Goal: Information Seeking & Learning: Learn about a topic

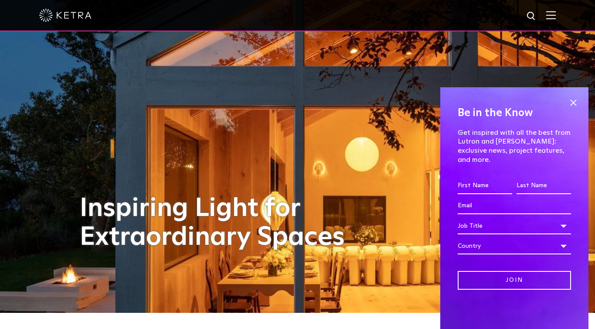
scroll to position [18, 0]
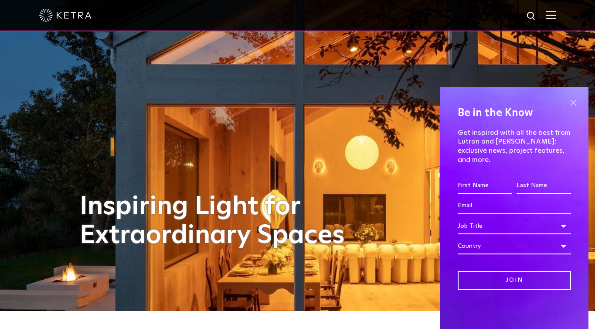
click at [579, 109] on span at bounding box center [573, 102] width 13 height 13
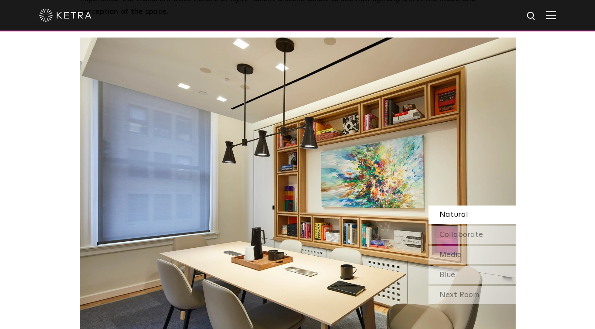
scroll to position [746, 0]
click at [457, 230] on span "Collaborate" at bounding box center [462, 234] width 44 height 8
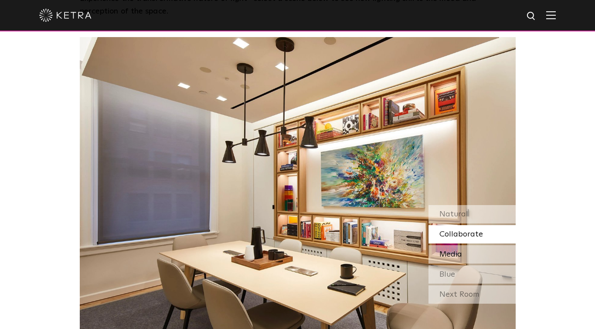
click at [463, 245] on div "Media" at bounding box center [472, 254] width 87 height 18
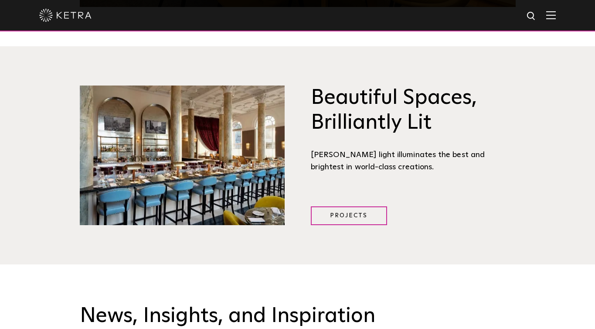
scroll to position [1084, 0]
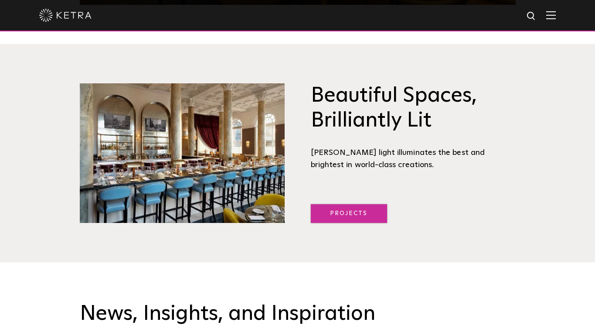
click at [337, 204] on link "Projects" at bounding box center [349, 213] width 76 height 19
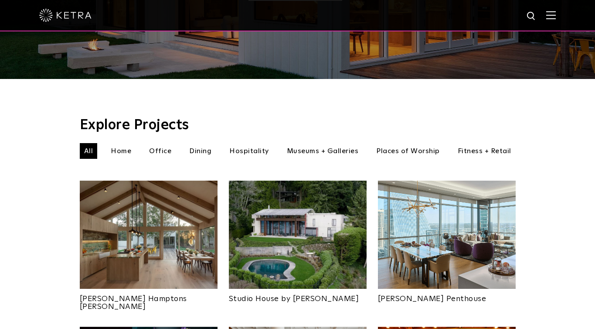
scroll to position [220, 0]
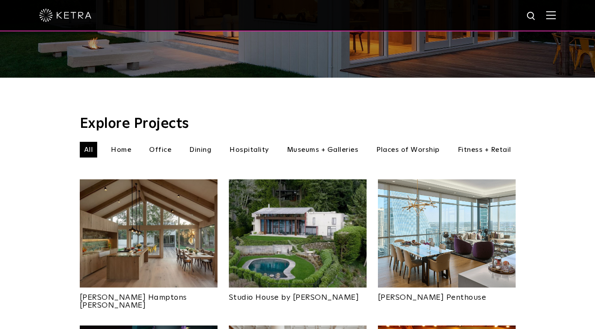
click at [121, 142] on li "Home" at bounding box center [120, 150] width 29 height 16
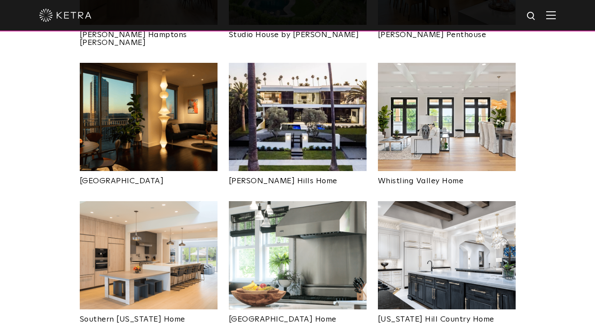
scroll to position [482, 0]
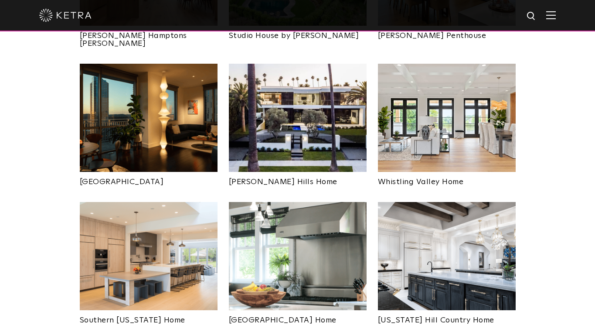
click at [163, 202] on img at bounding box center [149, 256] width 138 height 108
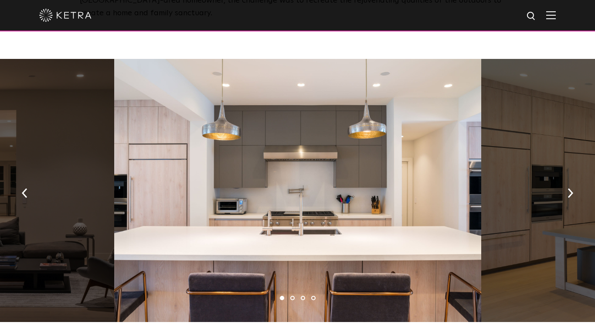
scroll to position [441, 0]
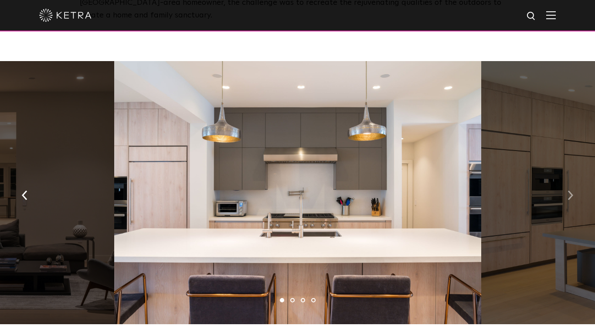
click at [572, 191] on img "button" at bounding box center [571, 196] width 6 height 10
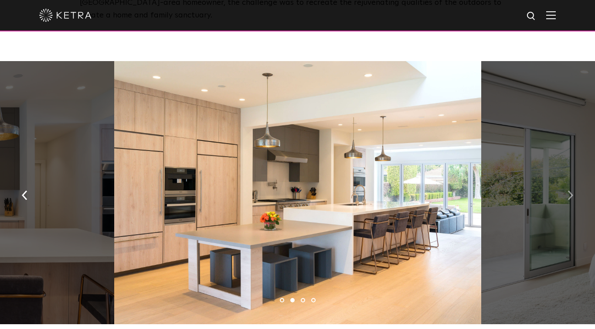
click at [572, 191] on img "button" at bounding box center [571, 196] width 6 height 10
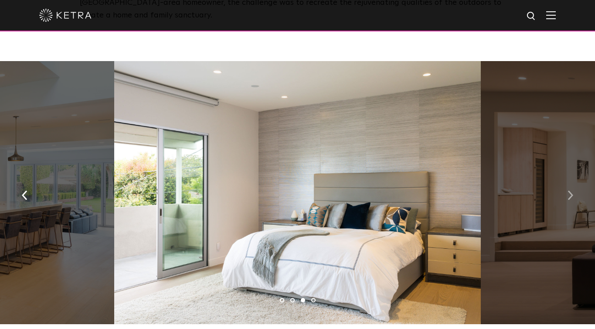
click at [572, 191] on img "button" at bounding box center [571, 196] width 6 height 10
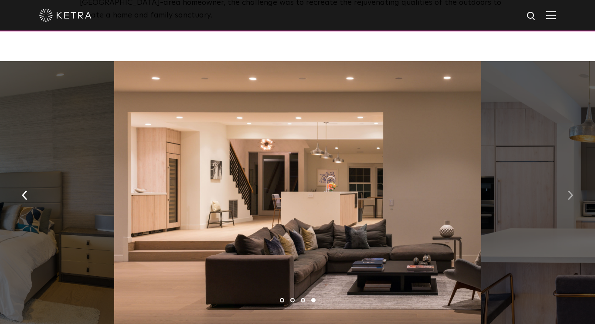
click at [572, 191] on img "button" at bounding box center [571, 196] width 6 height 10
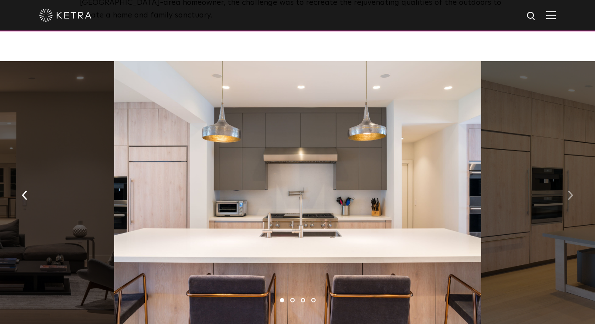
click at [572, 191] on img "button" at bounding box center [571, 196] width 6 height 10
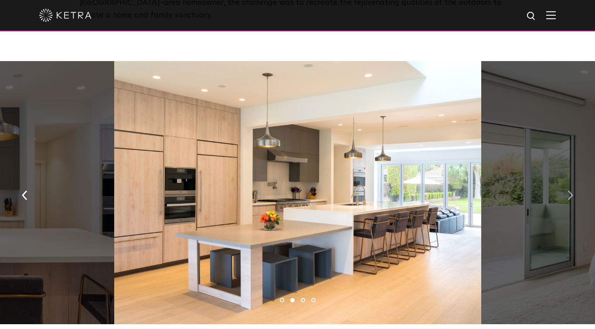
click at [573, 191] on img "button" at bounding box center [571, 196] width 6 height 10
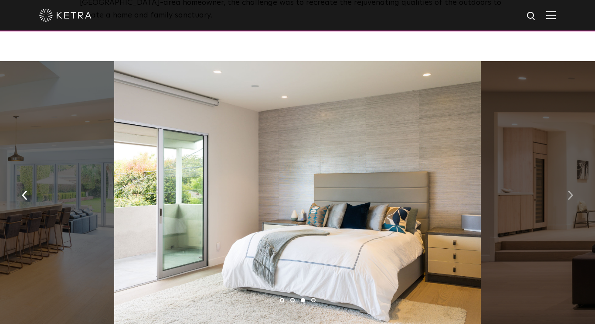
click at [573, 191] on img "button" at bounding box center [571, 196] width 6 height 10
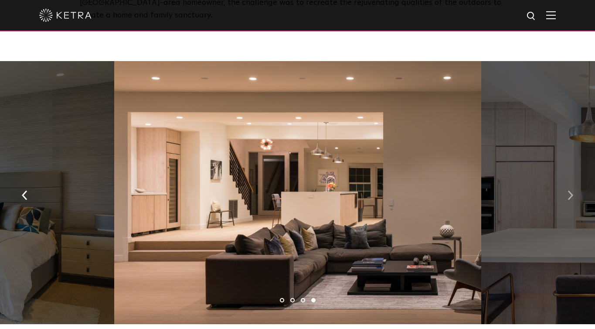
click at [573, 191] on img "button" at bounding box center [571, 196] width 6 height 10
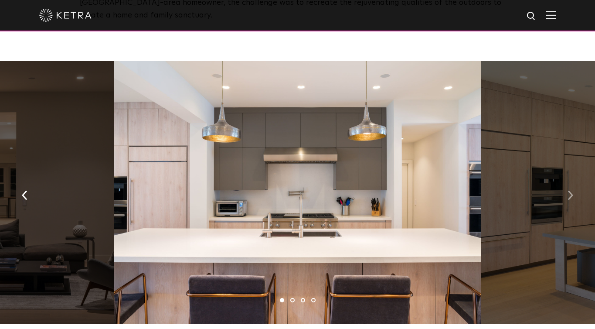
click at [573, 191] on img "button" at bounding box center [571, 196] width 6 height 10
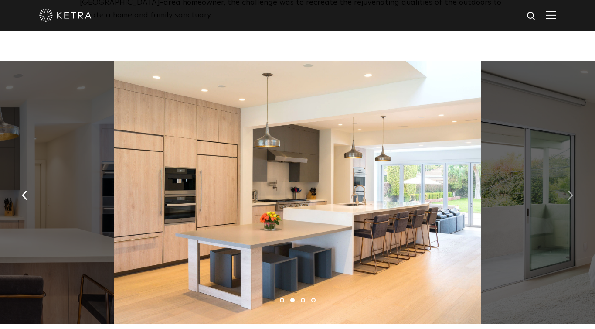
click at [573, 191] on img "button" at bounding box center [571, 196] width 6 height 10
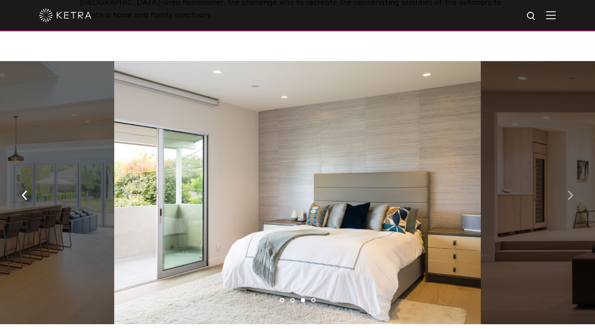
click at [573, 191] on img "button" at bounding box center [571, 196] width 6 height 10
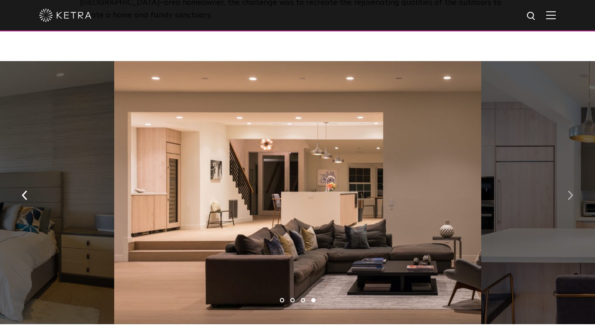
click at [573, 191] on img "button" at bounding box center [571, 196] width 6 height 10
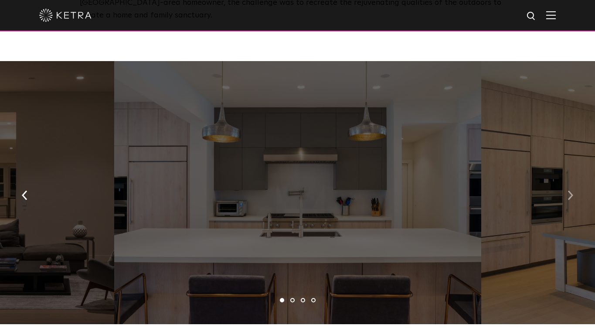
click at [573, 191] on img "button" at bounding box center [571, 196] width 6 height 10
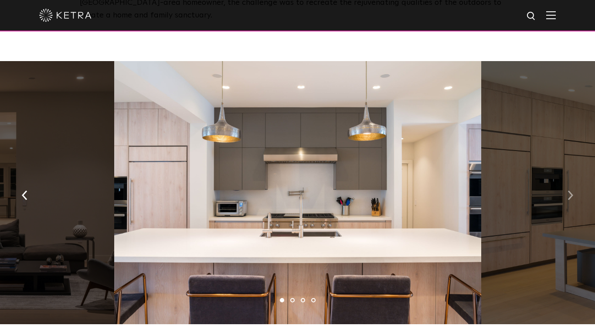
click at [573, 191] on img "button" at bounding box center [571, 196] width 6 height 10
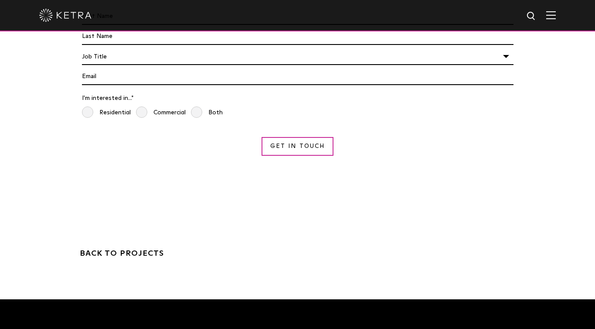
scroll to position [1697, 0]
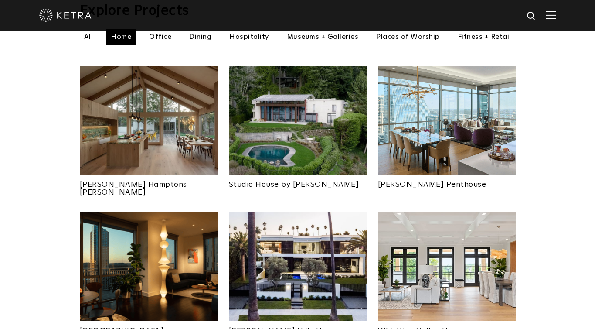
scroll to position [338, 0]
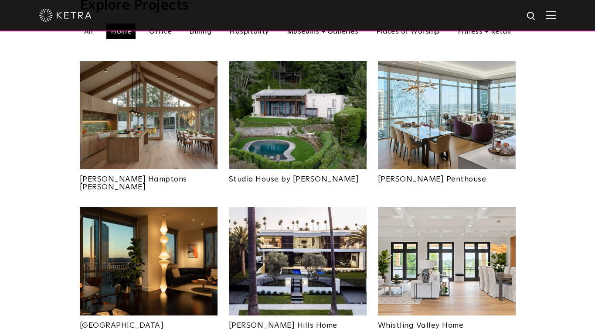
click at [439, 246] on img at bounding box center [447, 261] width 138 height 108
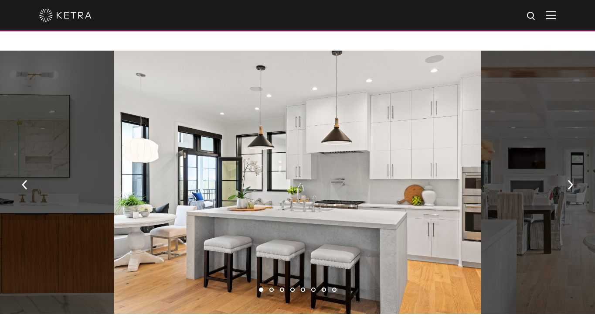
scroll to position [619, 0]
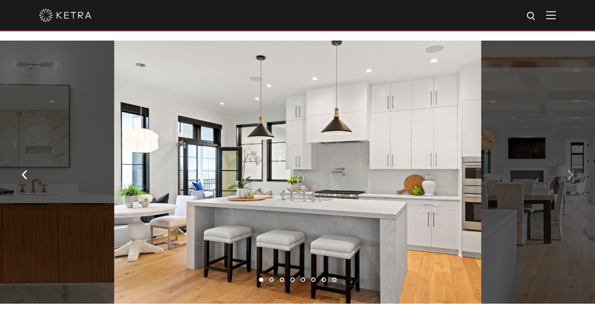
click at [566, 172] on button "button" at bounding box center [570, 174] width 19 height 30
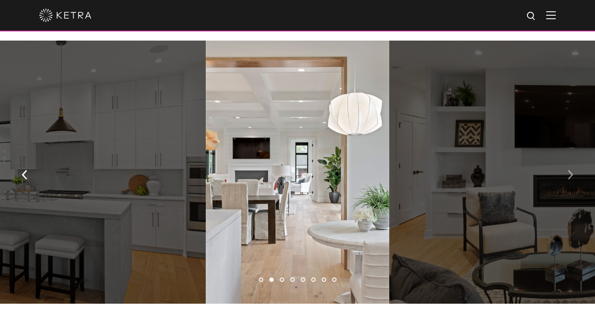
click at [566, 172] on button "button" at bounding box center [570, 174] width 19 height 30
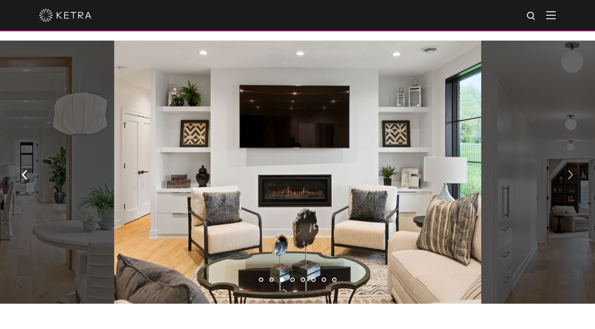
click at [566, 173] on button "button" at bounding box center [570, 174] width 19 height 30
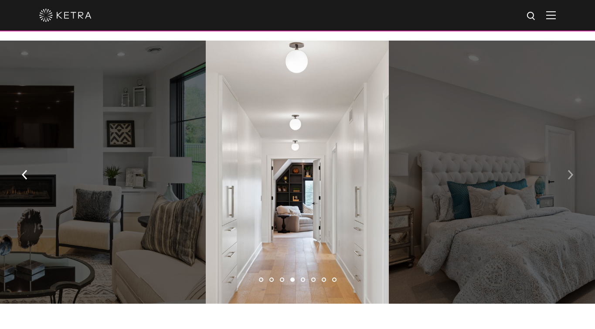
click at [566, 173] on button "button" at bounding box center [570, 174] width 19 height 30
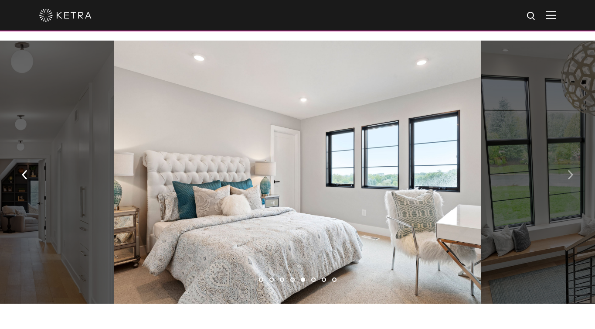
click at [566, 173] on button "button" at bounding box center [570, 174] width 19 height 30
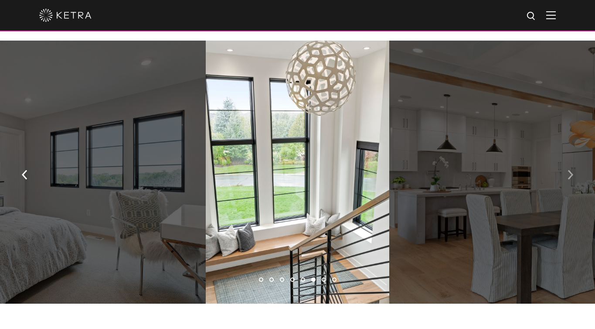
click at [566, 173] on button "button" at bounding box center [570, 174] width 19 height 30
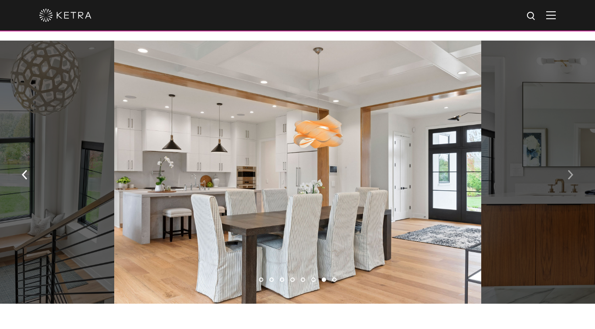
click at [566, 173] on button "button" at bounding box center [570, 174] width 19 height 30
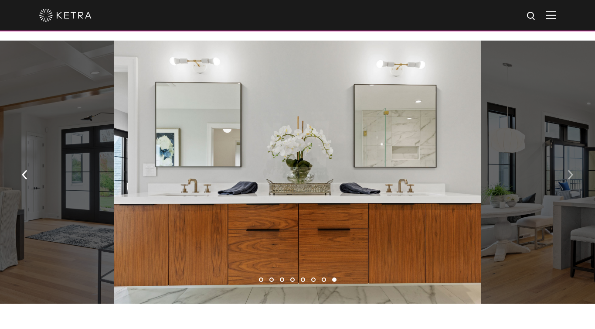
click at [566, 173] on button "button" at bounding box center [570, 174] width 19 height 30
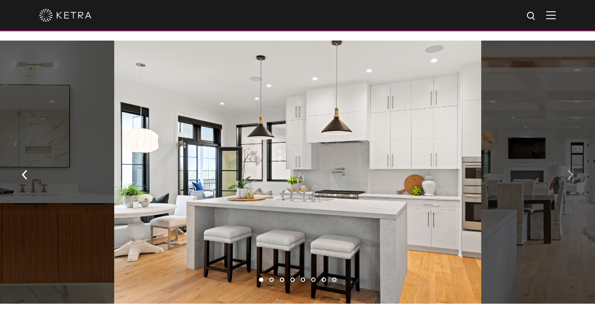
click at [566, 173] on button "button" at bounding box center [570, 174] width 19 height 30
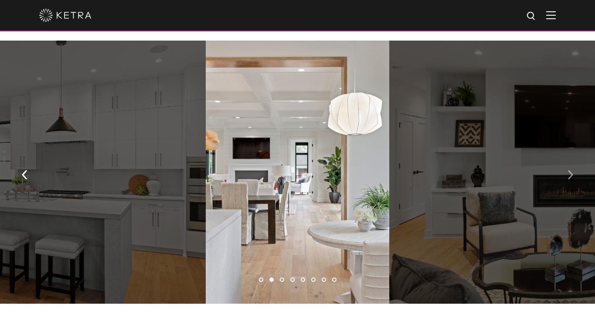
click at [567, 173] on button "button" at bounding box center [570, 174] width 19 height 30
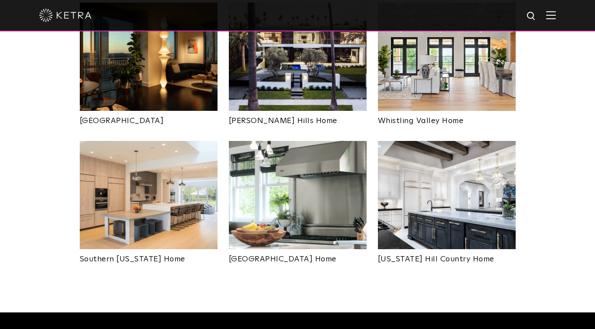
scroll to position [562, 0]
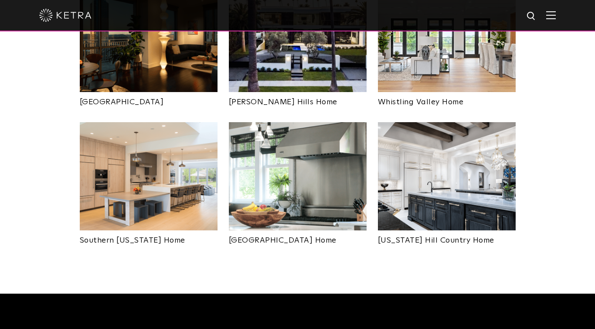
click at [176, 167] on img at bounding box center [149, 176] width 138 height 108
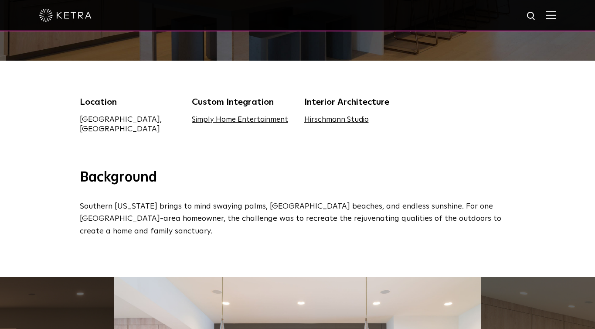
scroll to position [227, 0]
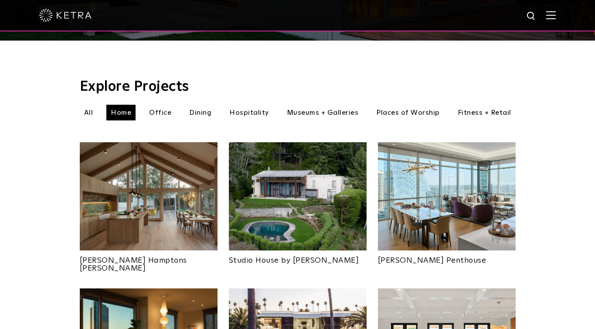
scroll to position [248, 0]
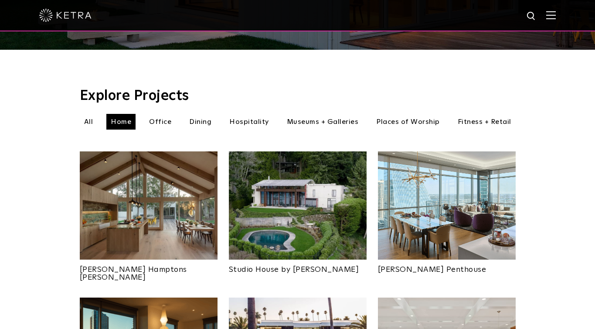
click at [342, 114] on li "Museums + Galleries" at bounding box center [323, 122] width 81 height 16
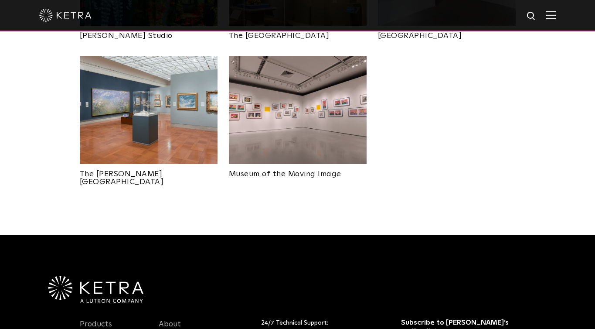
scroll to position [220, 0]
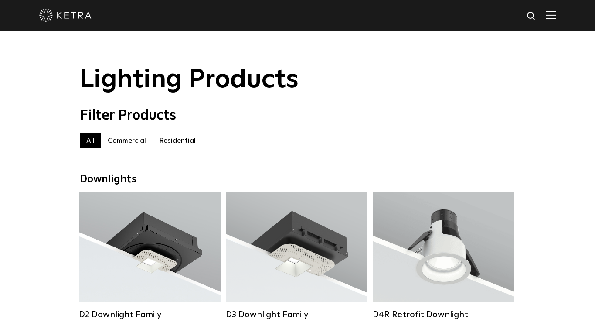
click at [161, 144] on label "Residential" at bounding box center [178, 141] width 50 height 16
